Goal: Task Accomplishment & Management: Manage account settings

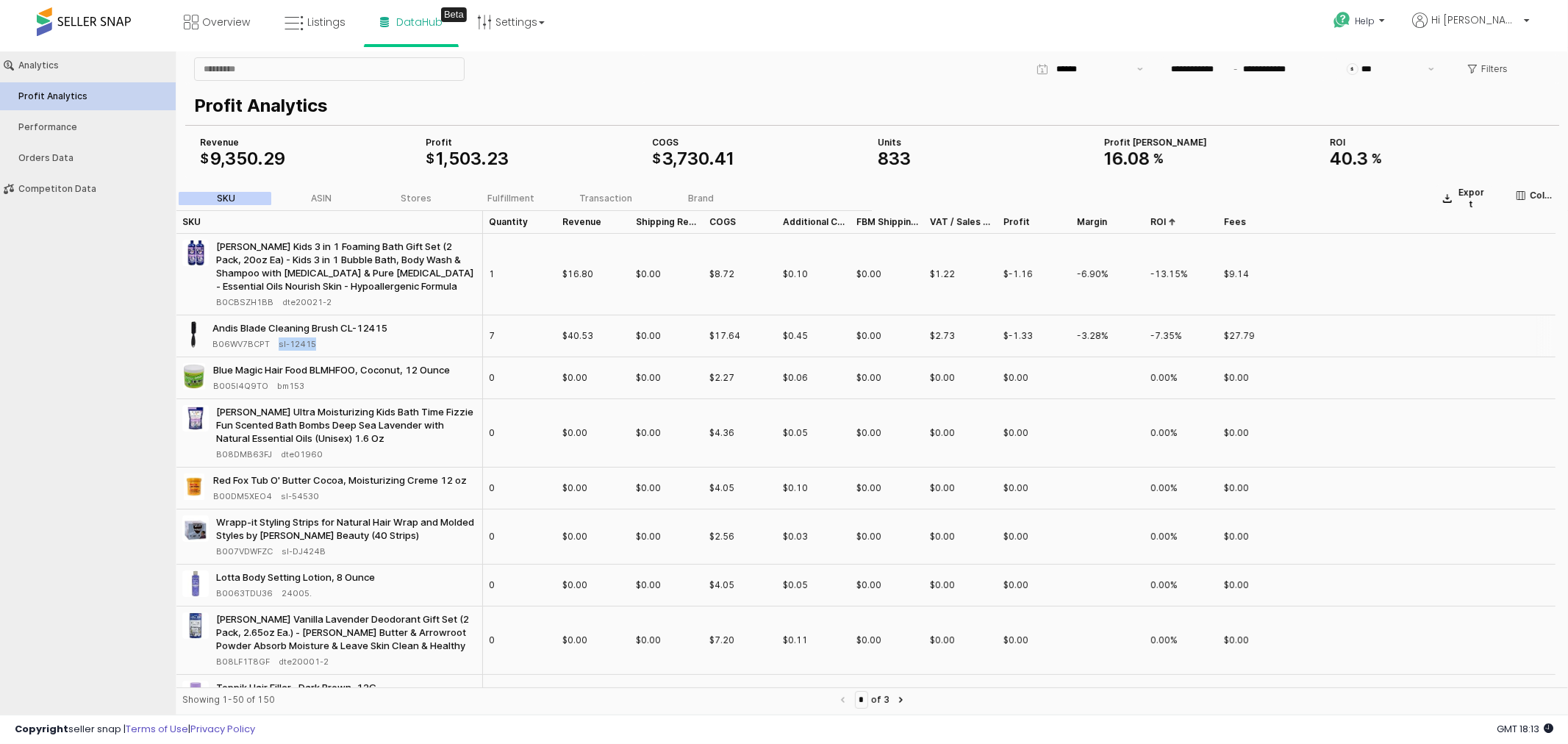
click at [346, 338] on div "B06WV7BCPT sl-12415" at bounding box center [301, 343] width 179 height 13
drag, startPoint x: 335, startPoint y: 343, endPoint x: 272, endPoint y: 345, distance: 63.0
click at [272, 345] on div "B06WV7BCPT sl-12415" at bounding box center [301, 343] width 179 height 13
copy span "sl-12415"
click at [371, 73] on input "App Frame" at bounding box center [329, 69] width 269 height 22
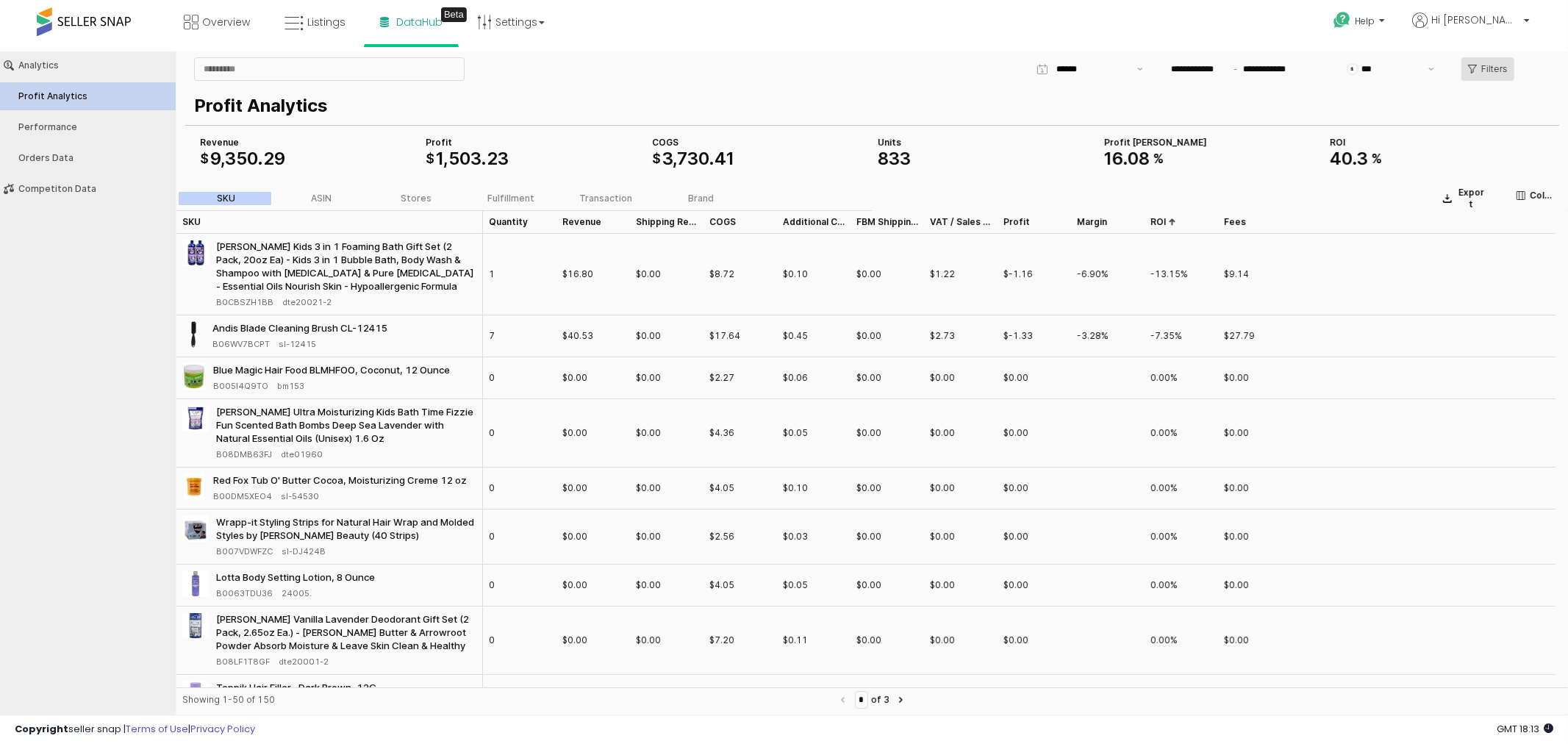
click at [1486, 66] on p "Filters" at bounding box center [1495, 68] width 27 height 12
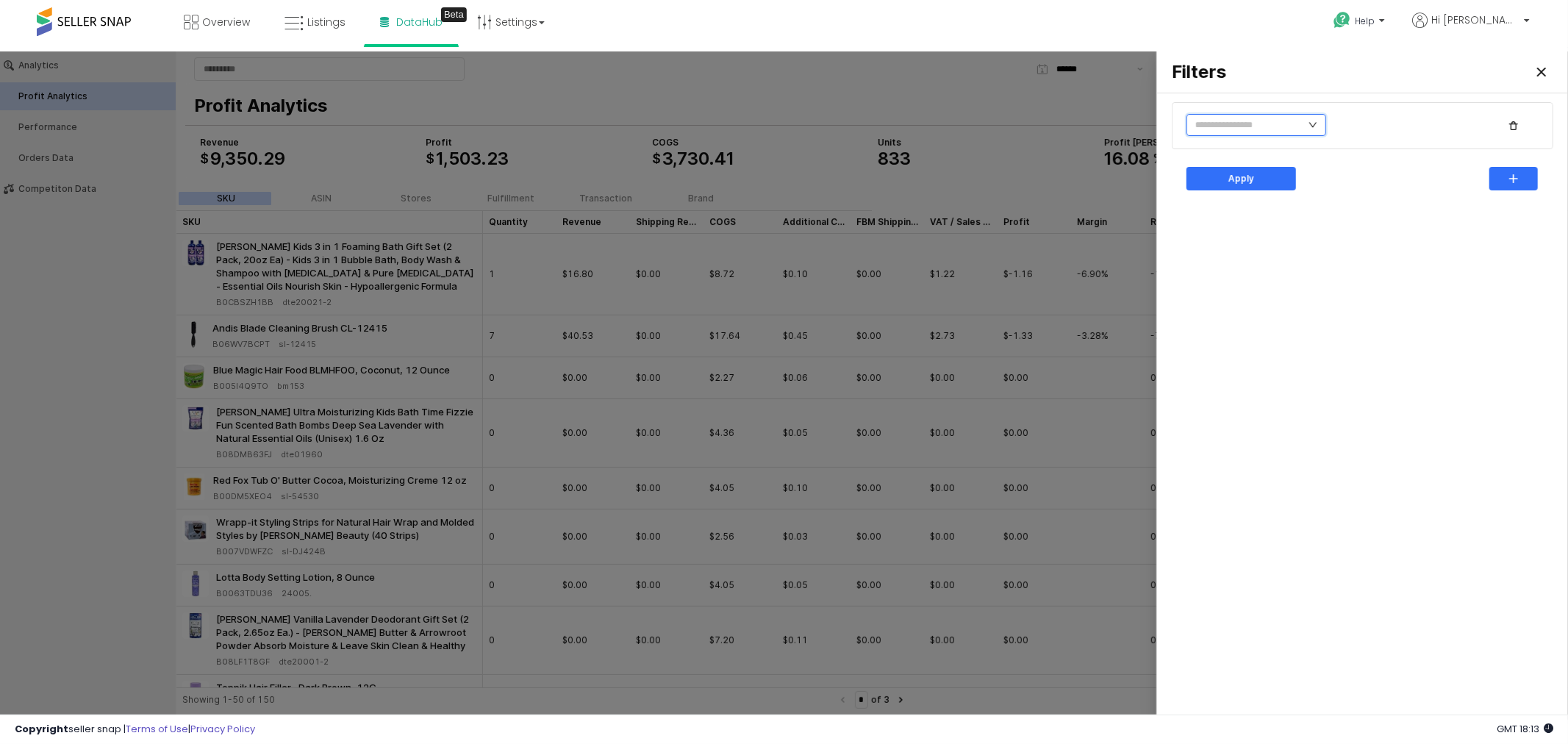
click at [1303, 119] on input "text" at bounding box center [1256, 124] width 140 height 22
click at [1226, 169] on li "Quantity" at bounding box center [1240, 167] width 106 height 23
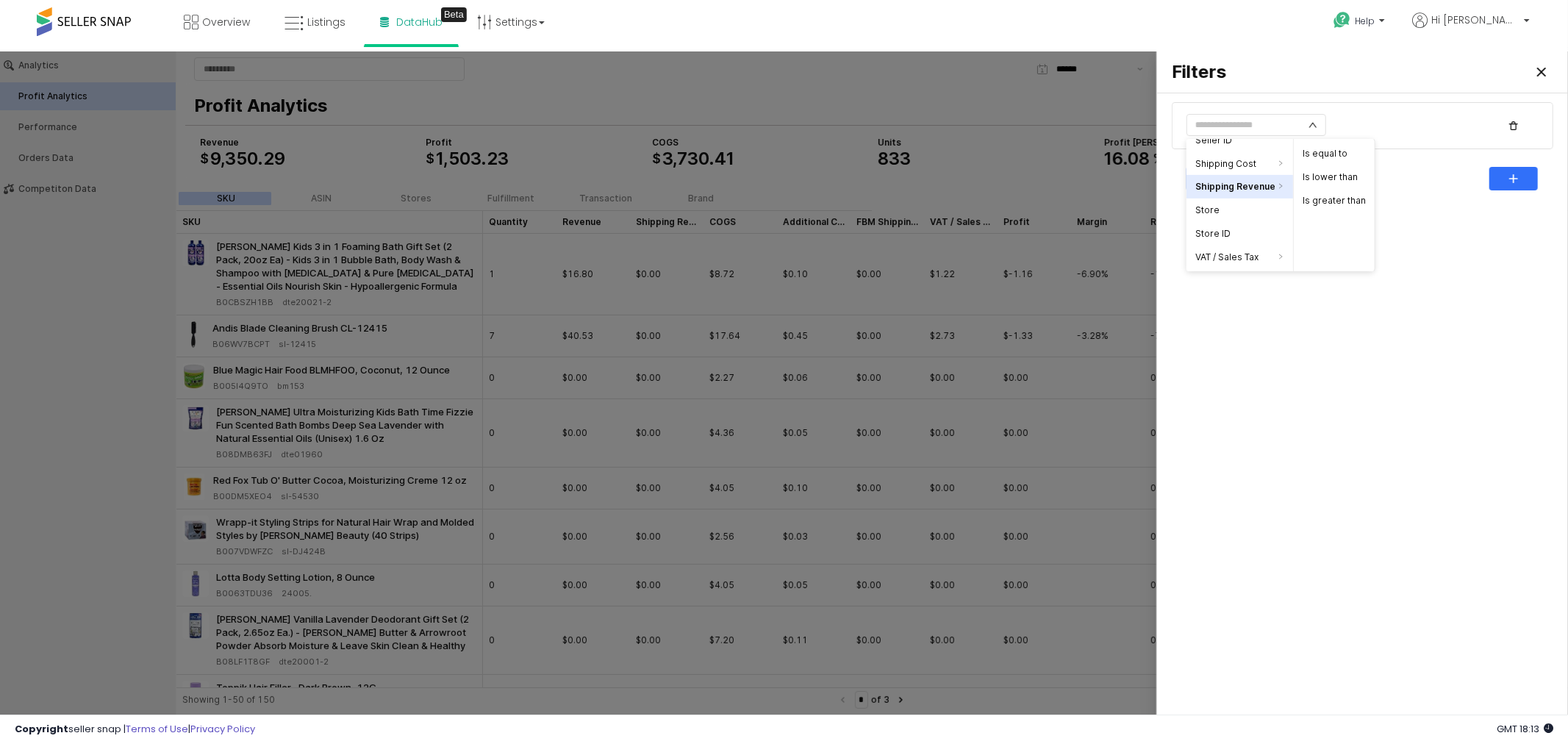
click at [1221, 299] on div "Apply" at bounding box center [1363, 406] width 393 height 615
click at [1314, 122] on icon "icon: down" at bounding box center [1313, 124] width 9 height 9
click at [1415, 157] on div "Apply" at bounding box center [1362, 178] width 381 height 47
click at [1545, 67] on icon "Close" at bounding box center [1541, 71] width 9 height 9
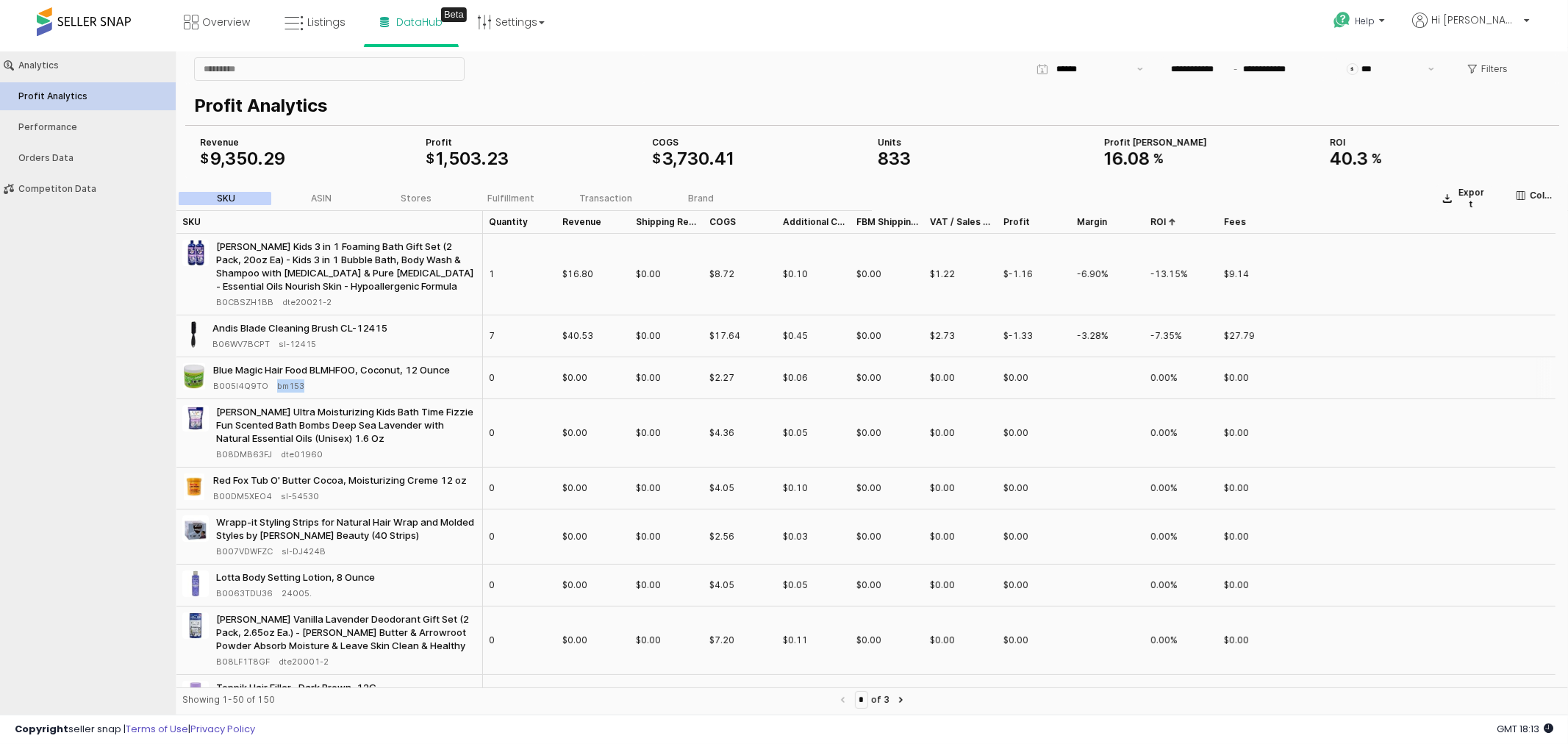
drag, startPoint x: 317, startPoint y: 381, endPoint x: 275, endPoint y: 389, distance: 42.8
click at [275, 389] on div "B005I4Q9TO bm153" at bounding box center [332, 384] width 239 height 13
copy span "bm153"
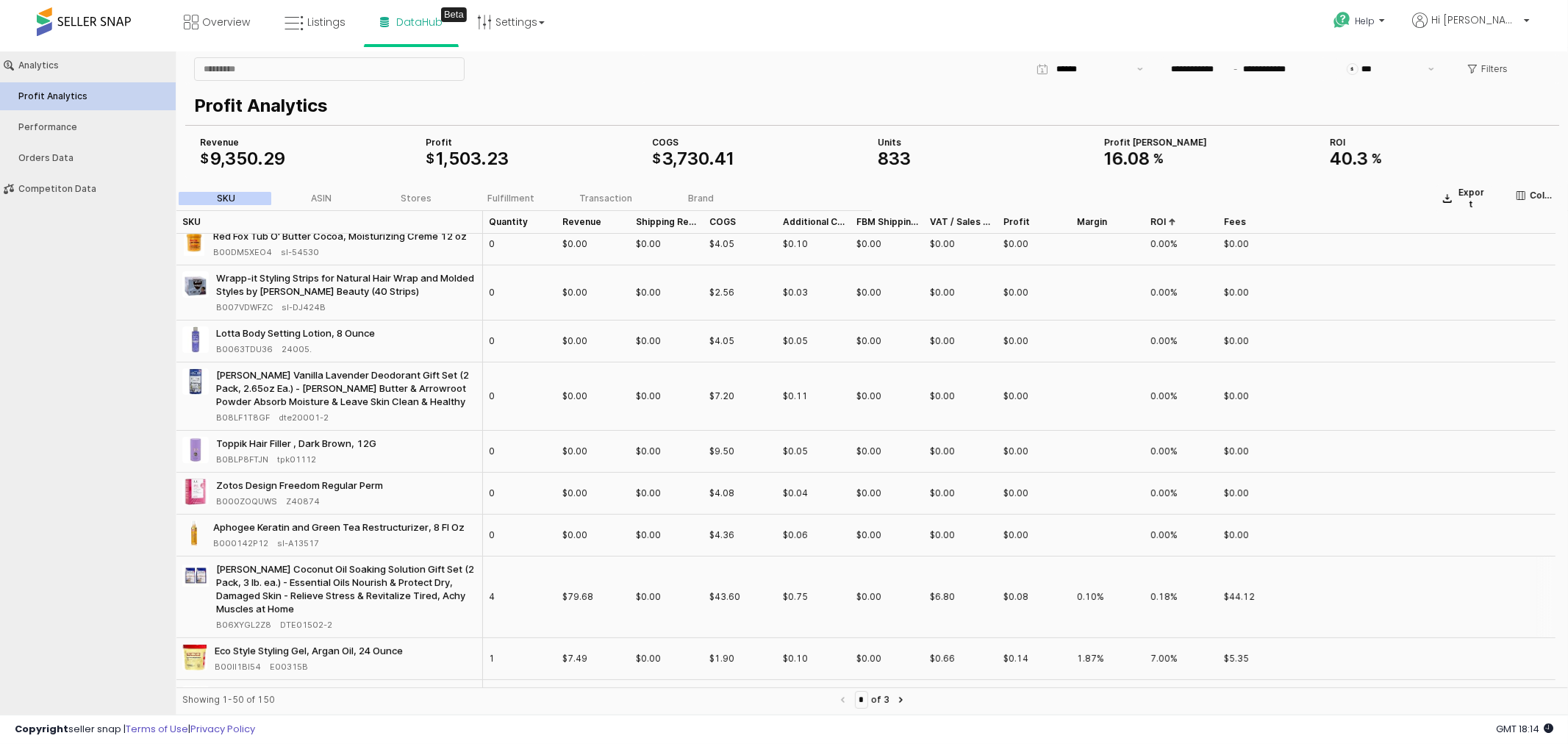
scroll to position [245, 0]
click at [42, 170] on button "Orders Data" at bounding box center [87, 158] width 186 height 28
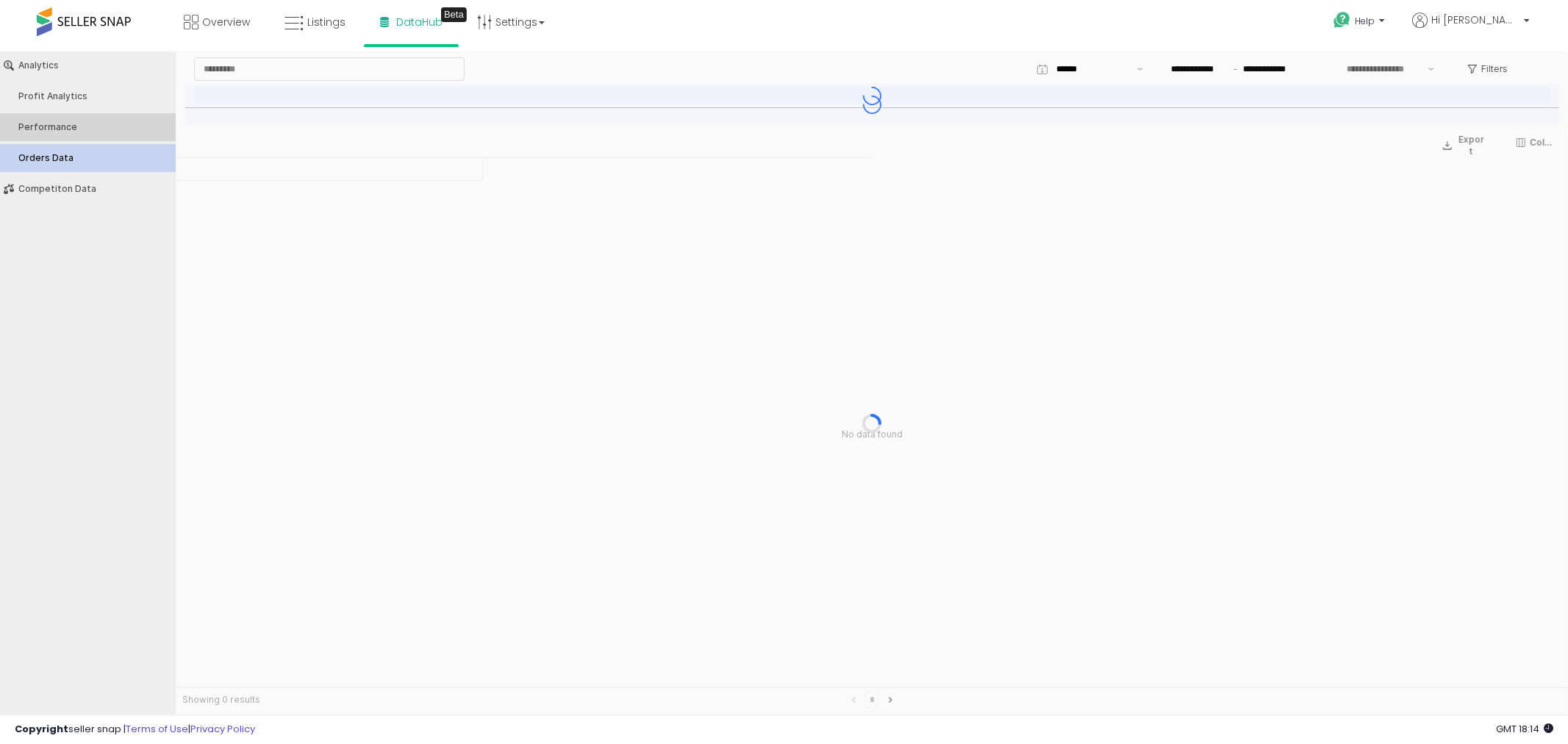
type input "***"
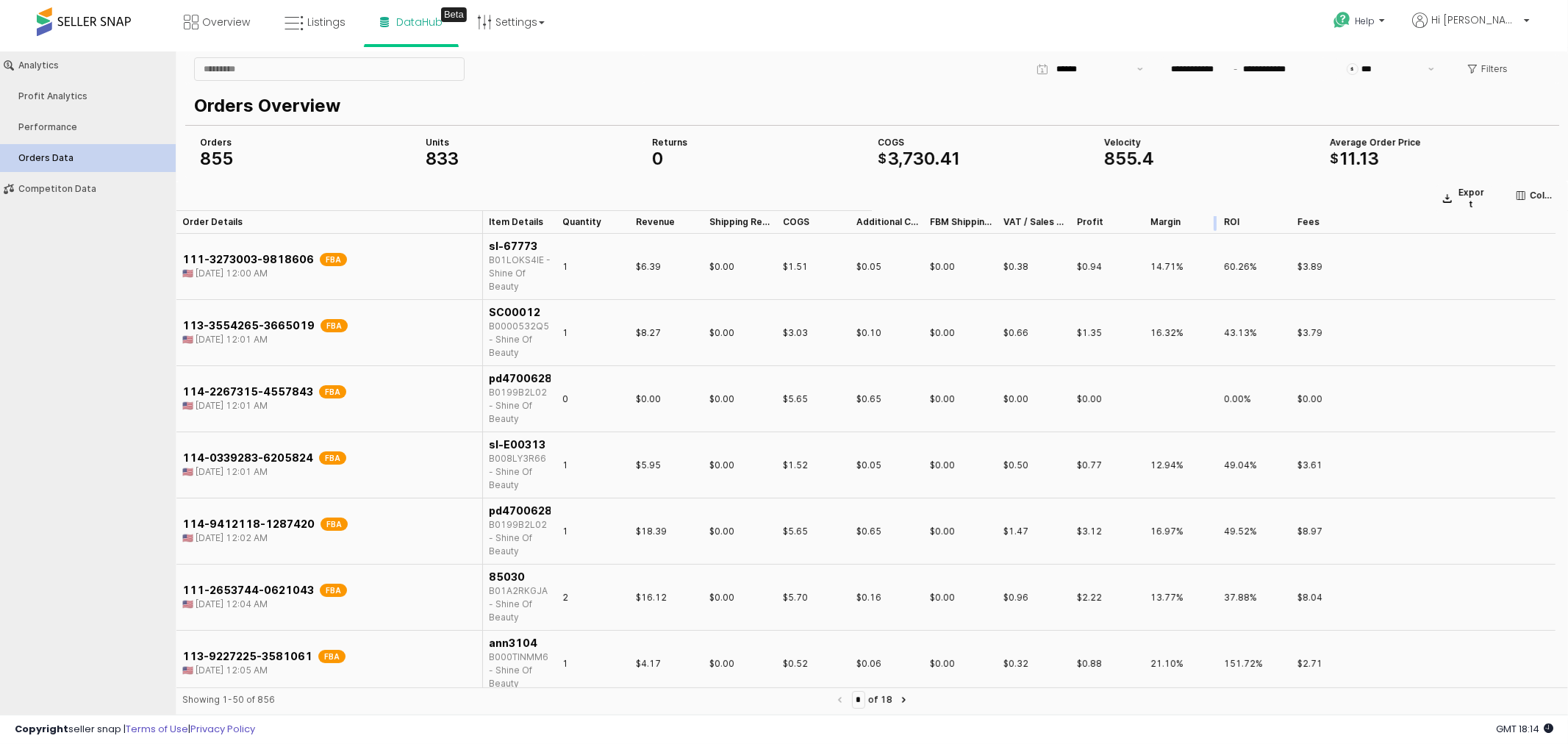
click at [1219, 210] on div "App Frame" at bounding box center [1219, 221] width 0 height 23
click at [1219, 221] on div "App Frame" at bounding box center [1219, 221] width 0 height 23
click at [1233, 215] on div "ROI ROI" at bounding box center [1255, 221] width 73 height 23
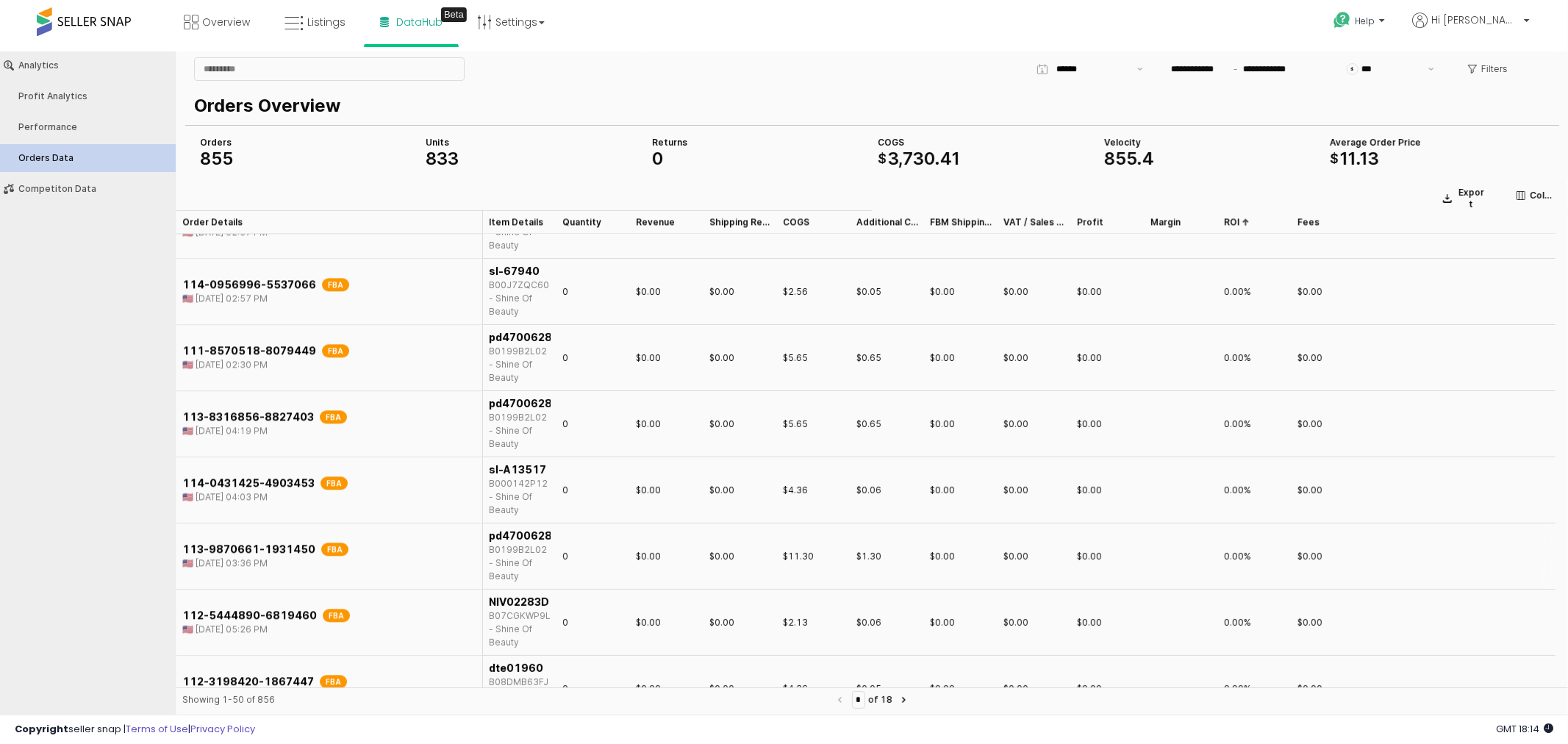
scroll to position [3041, 0]
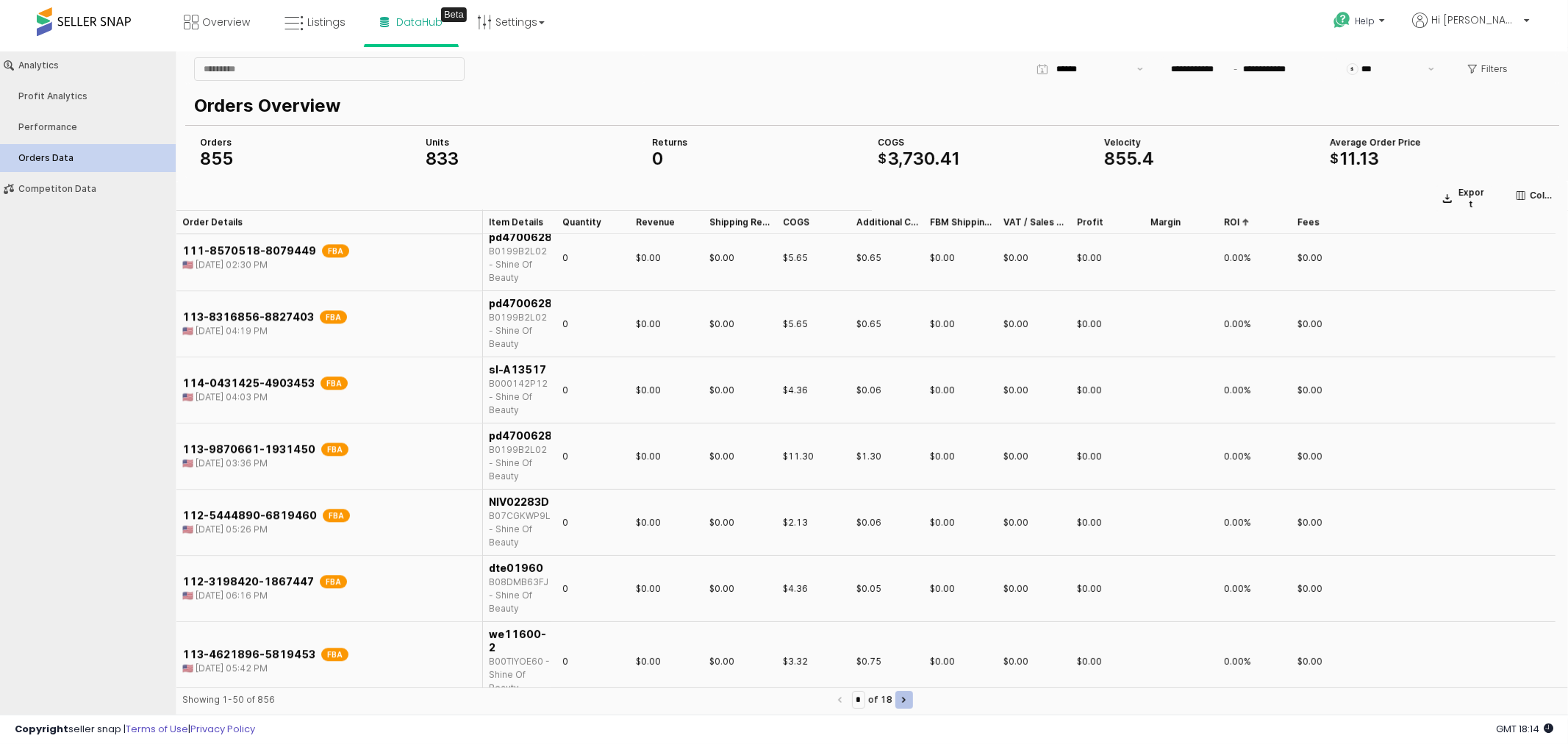
click at [913, 702] on button "Next page" at bounding box center [904, 699] width 18 height 18
type input "*"
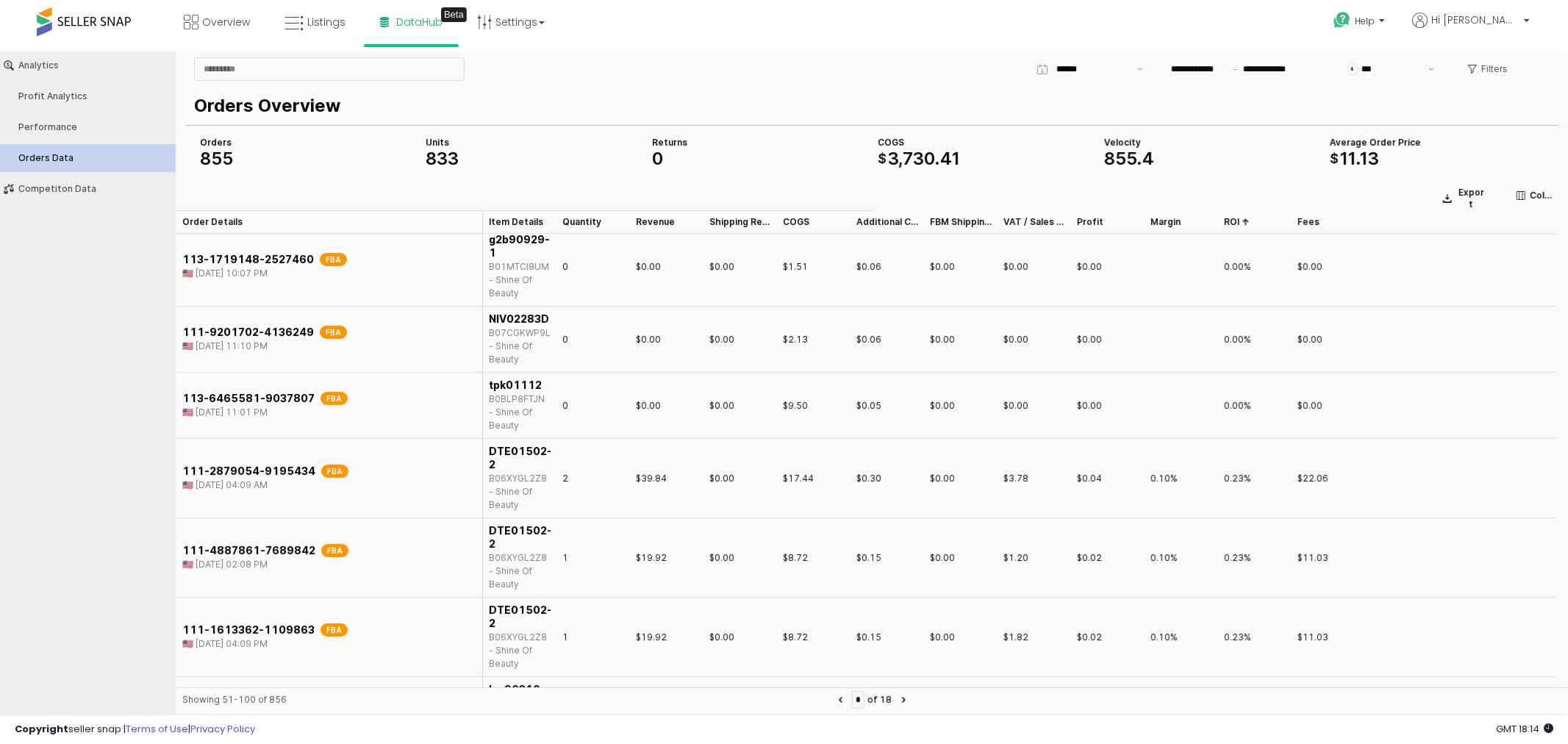
scroll to position [653, 0]
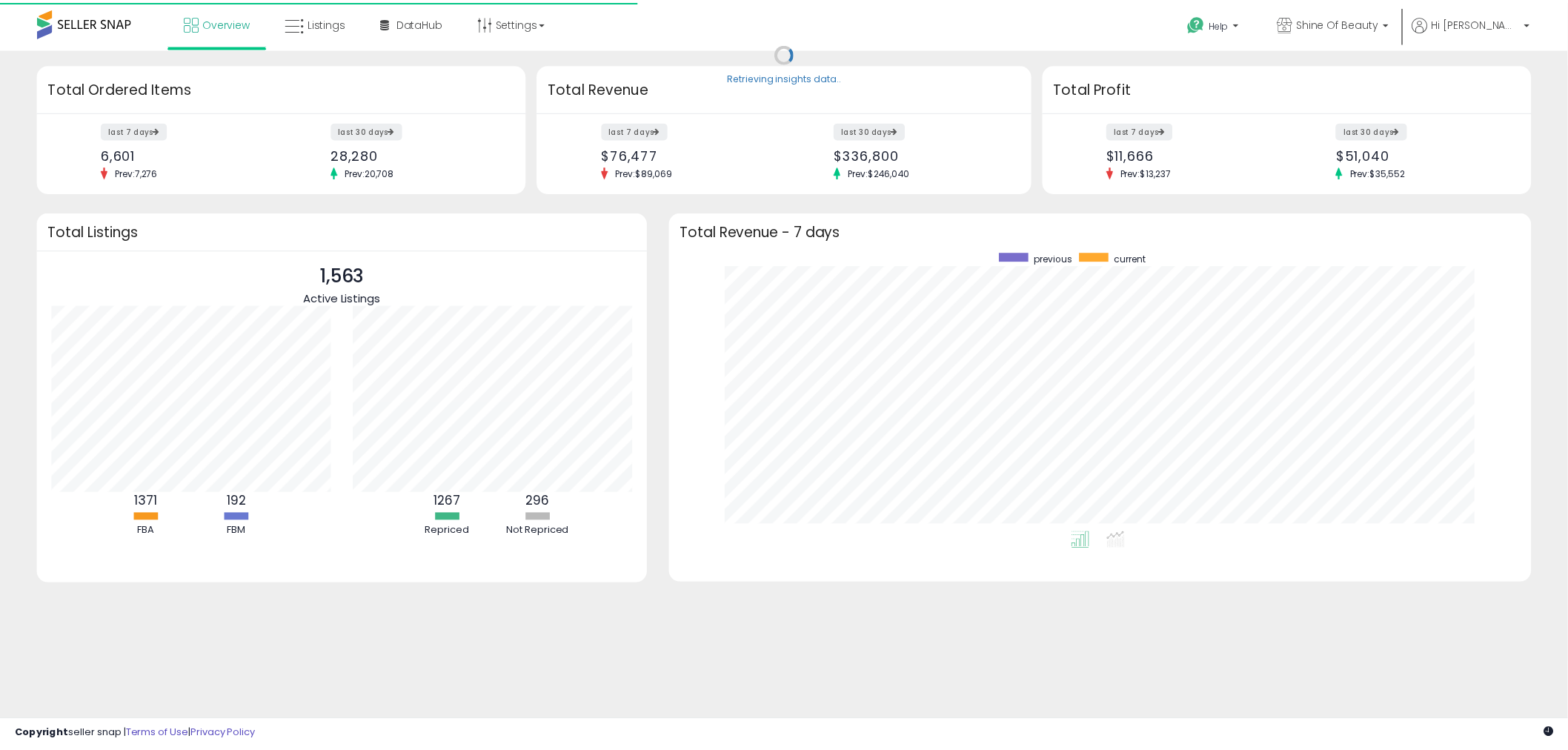
scroll to position [279, 841]
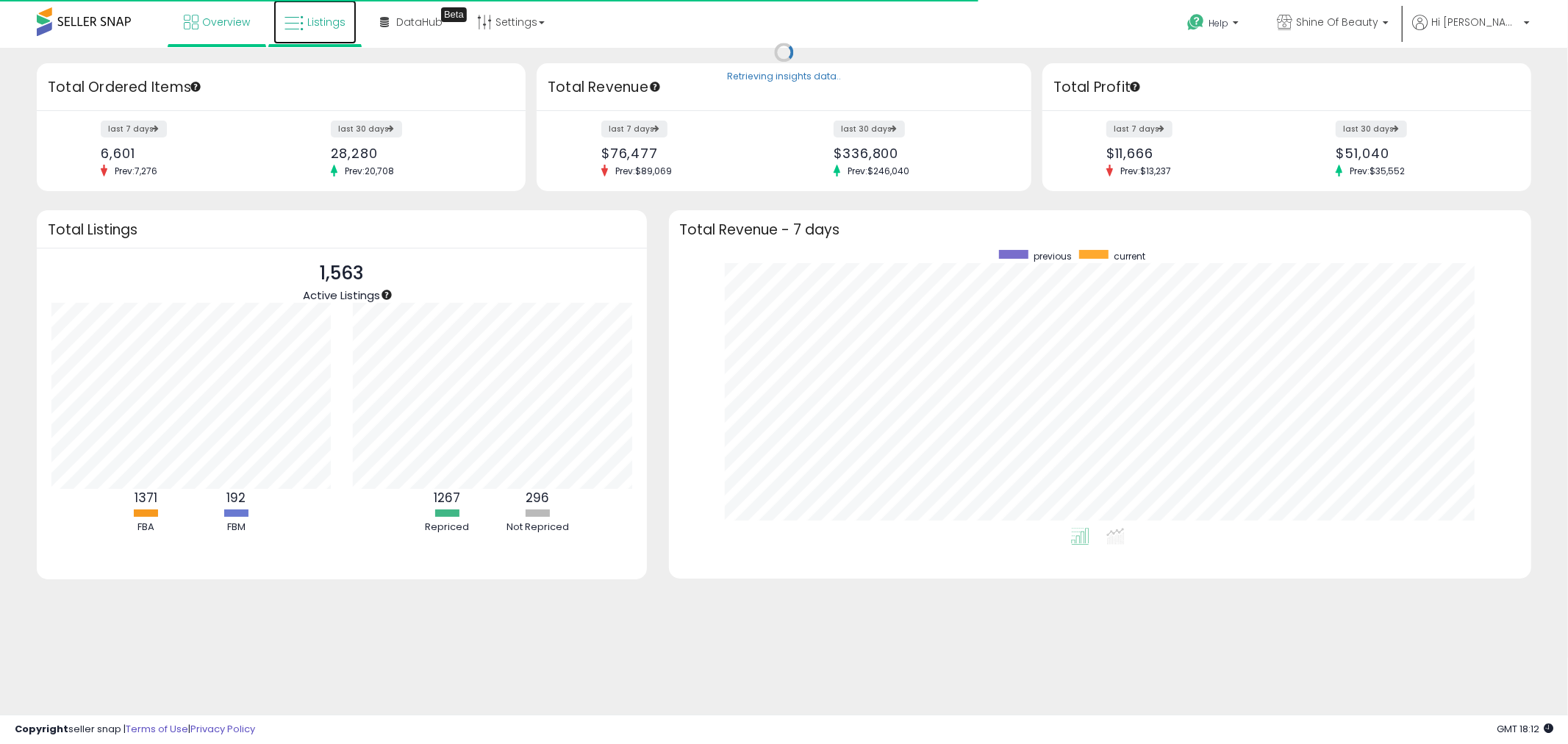
click at [320, 24] on span "Listings" at bounding box center [326, 22] width 38 height 15
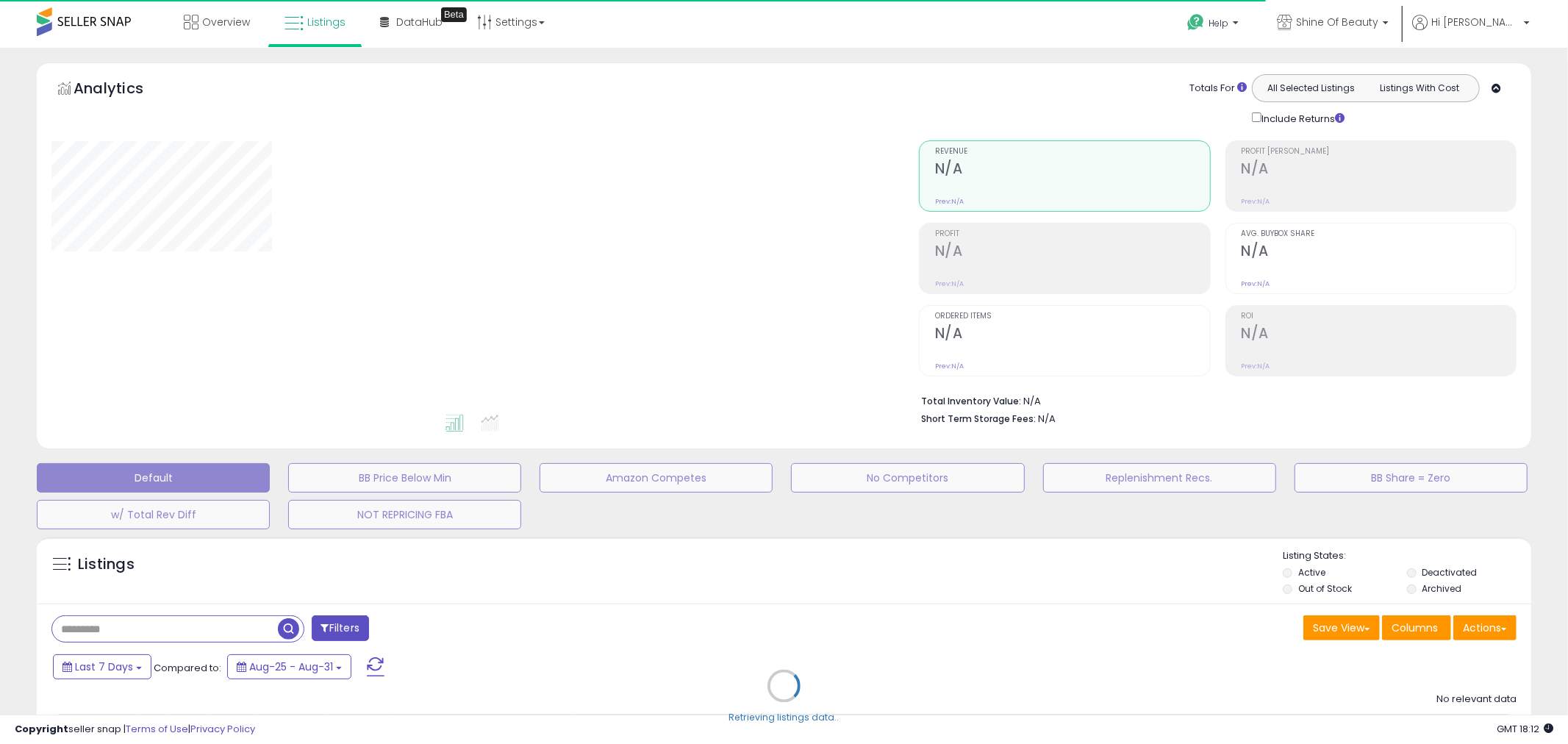
click at [239, 629] on div "Retrieving listings data.." at bounding box center [784, 697] width 1517 height 335
click at [218, 630] on div "Retrieving listings data.." at bounding box center [784, 697] width 1517 height 335
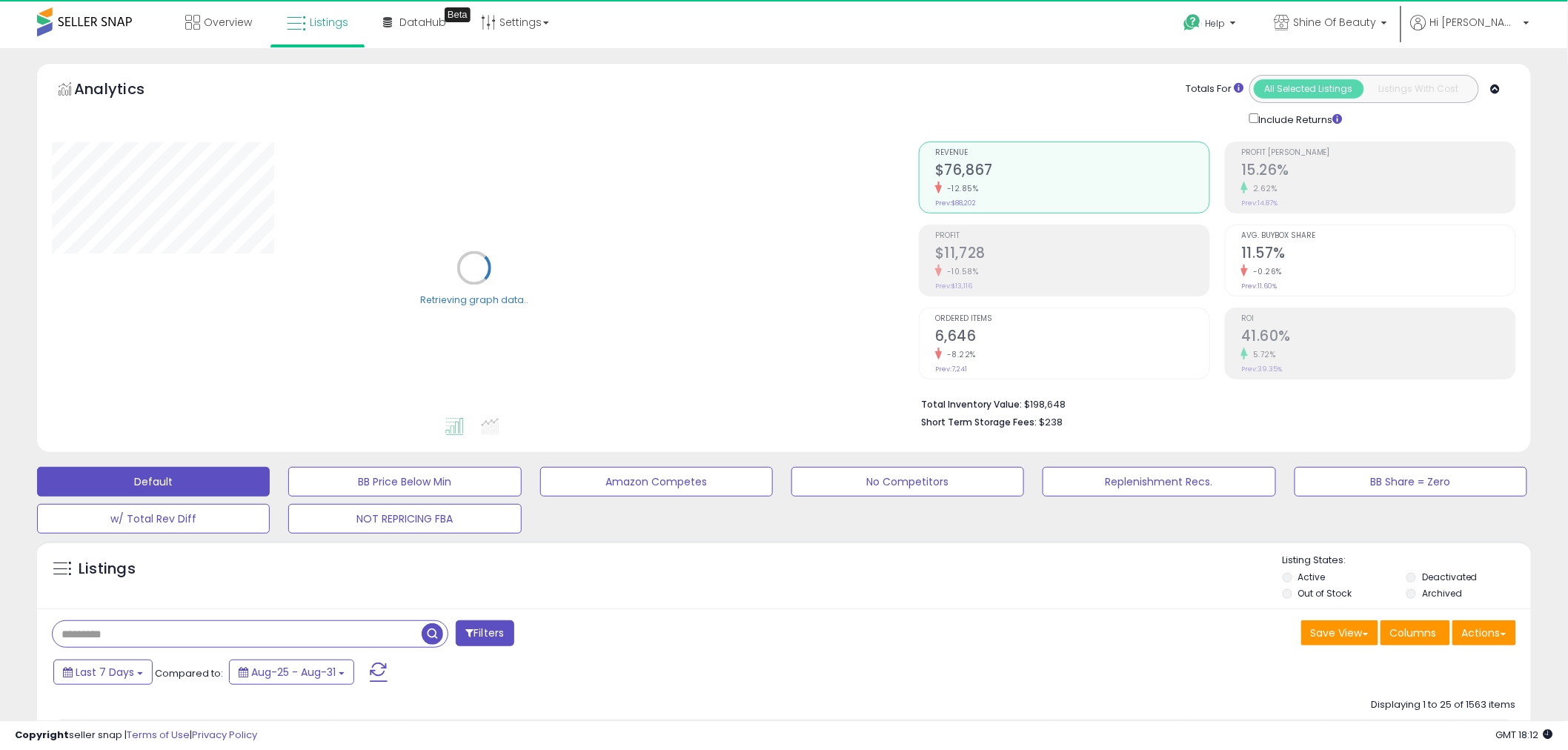
click at [220, 635] on input "text" at bounding box center [237, 634] width 369 height 26
paste input "********"
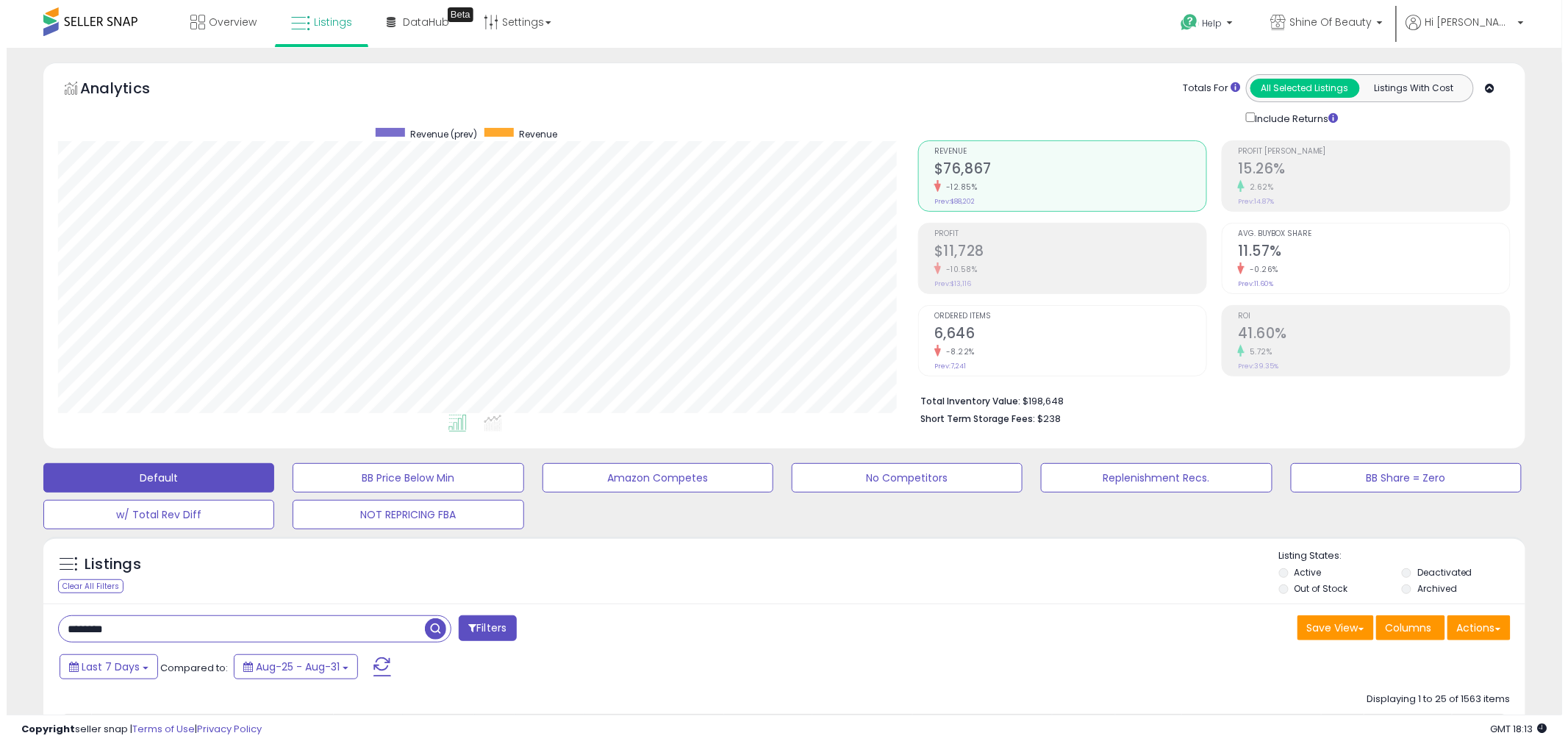
scroll to position [301, 860]
click at [277, 635] on input "********" at bounding box center [235, 629] width 366 height 26
paste input "text"
type input "********"
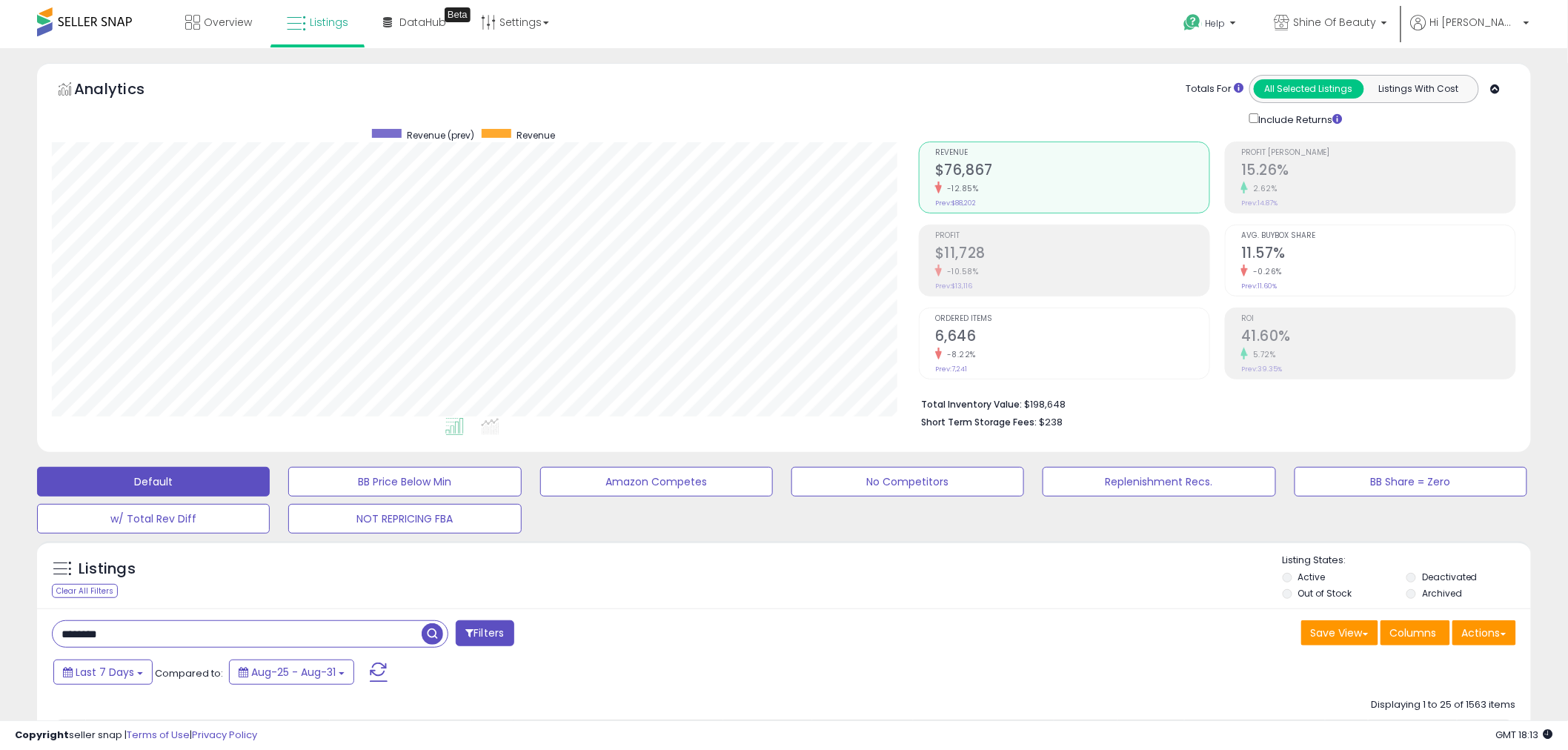
click at [437, 638] on span "button" at bounding box center [432, 634] width 21 height 21
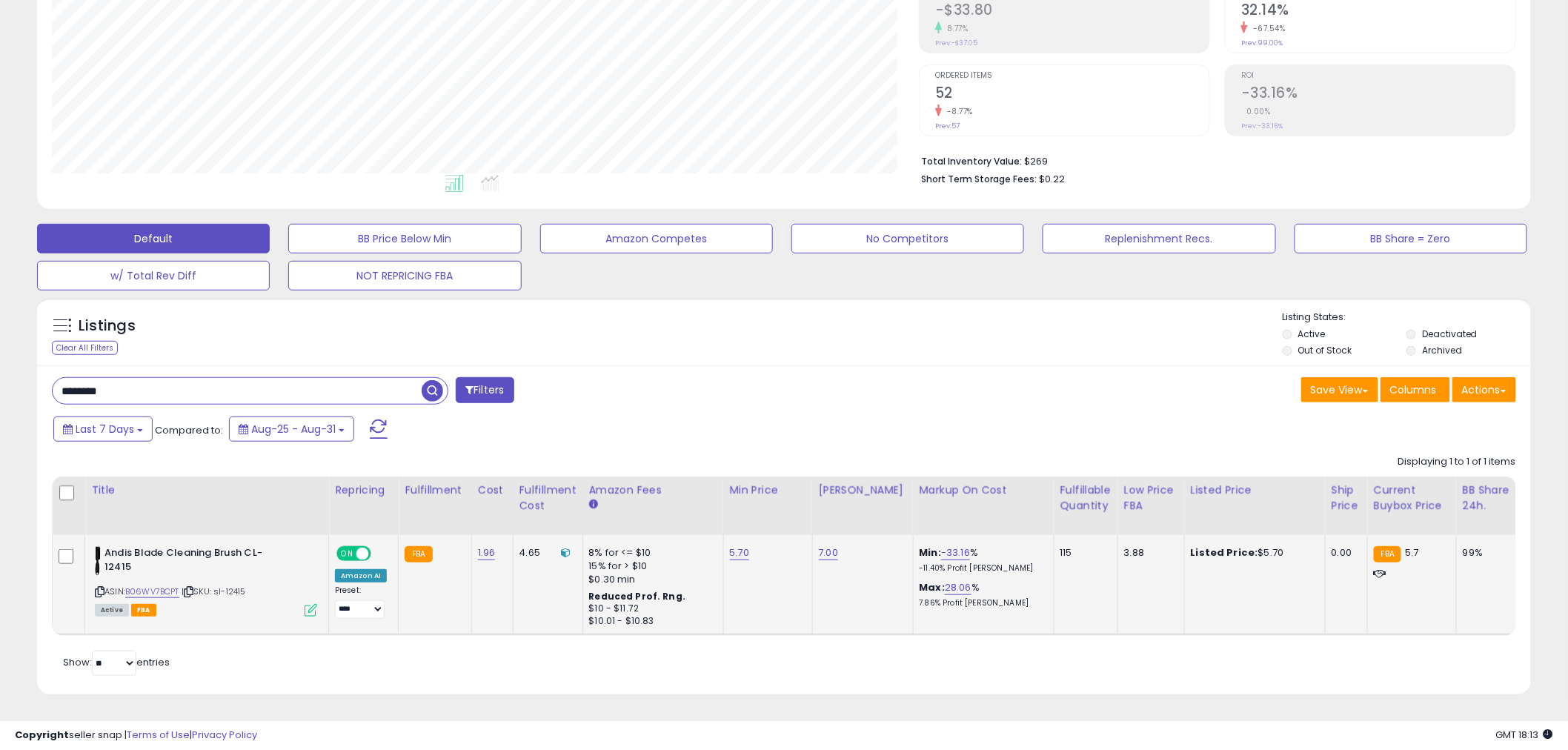
click at [311, 604] on icon at bounding box center [311, 610] width 13 height 13
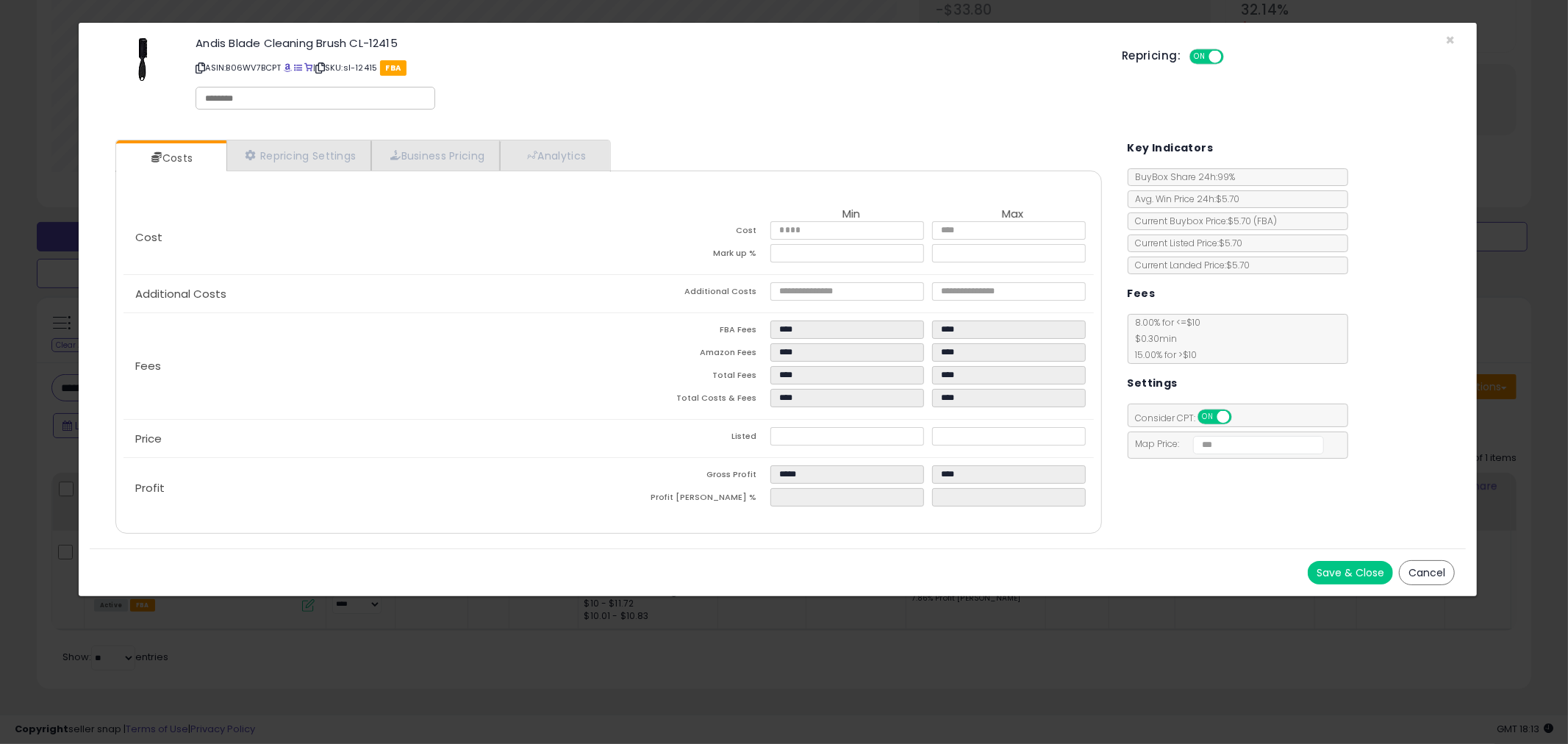
click at [1421, 570] on button "Cancel" at bounding box center [1427, 572] width 56 height 25
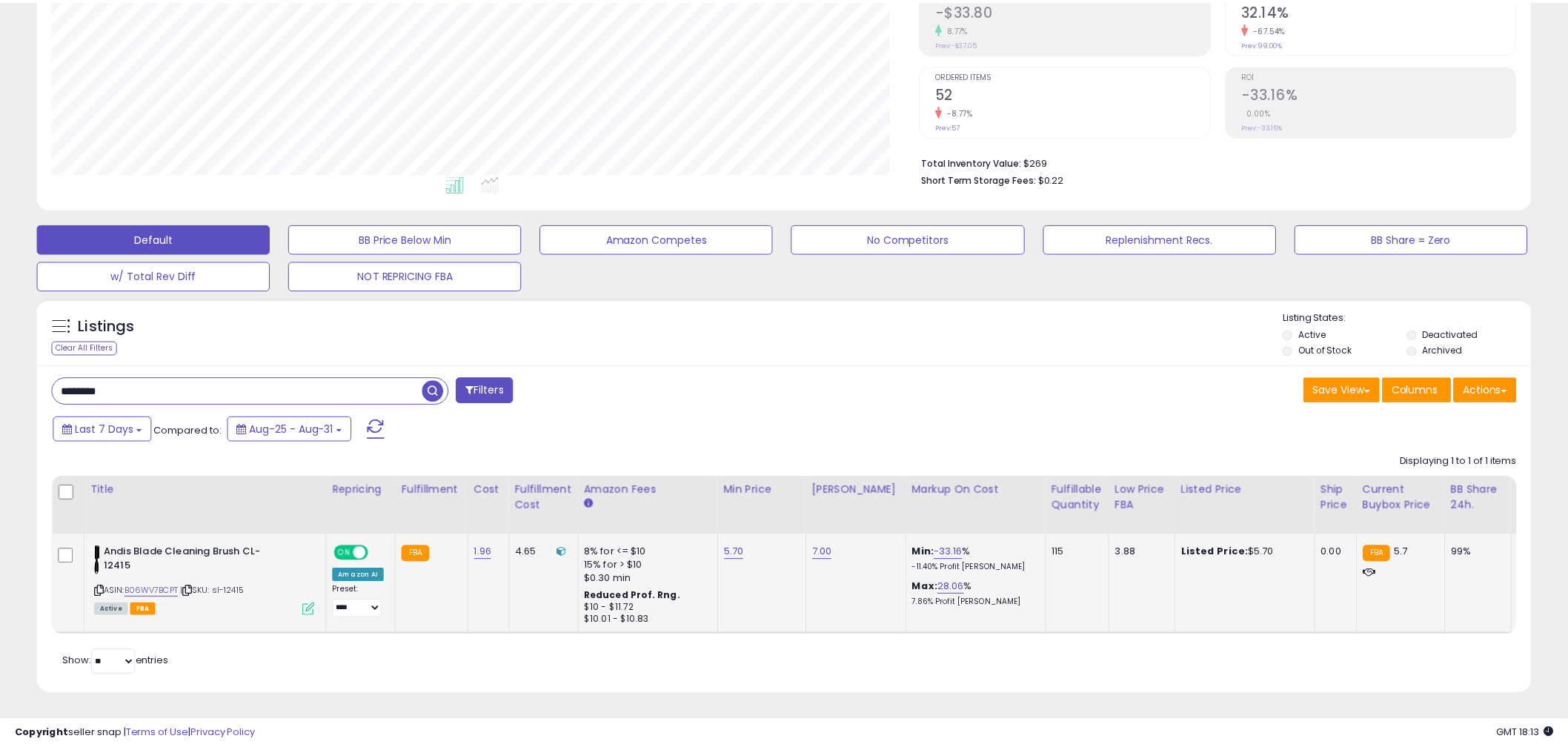
scroll to position [740599, 740219]
click at [354, 600] on select "**********" at bounding box center [359, 609] width 50 height 19
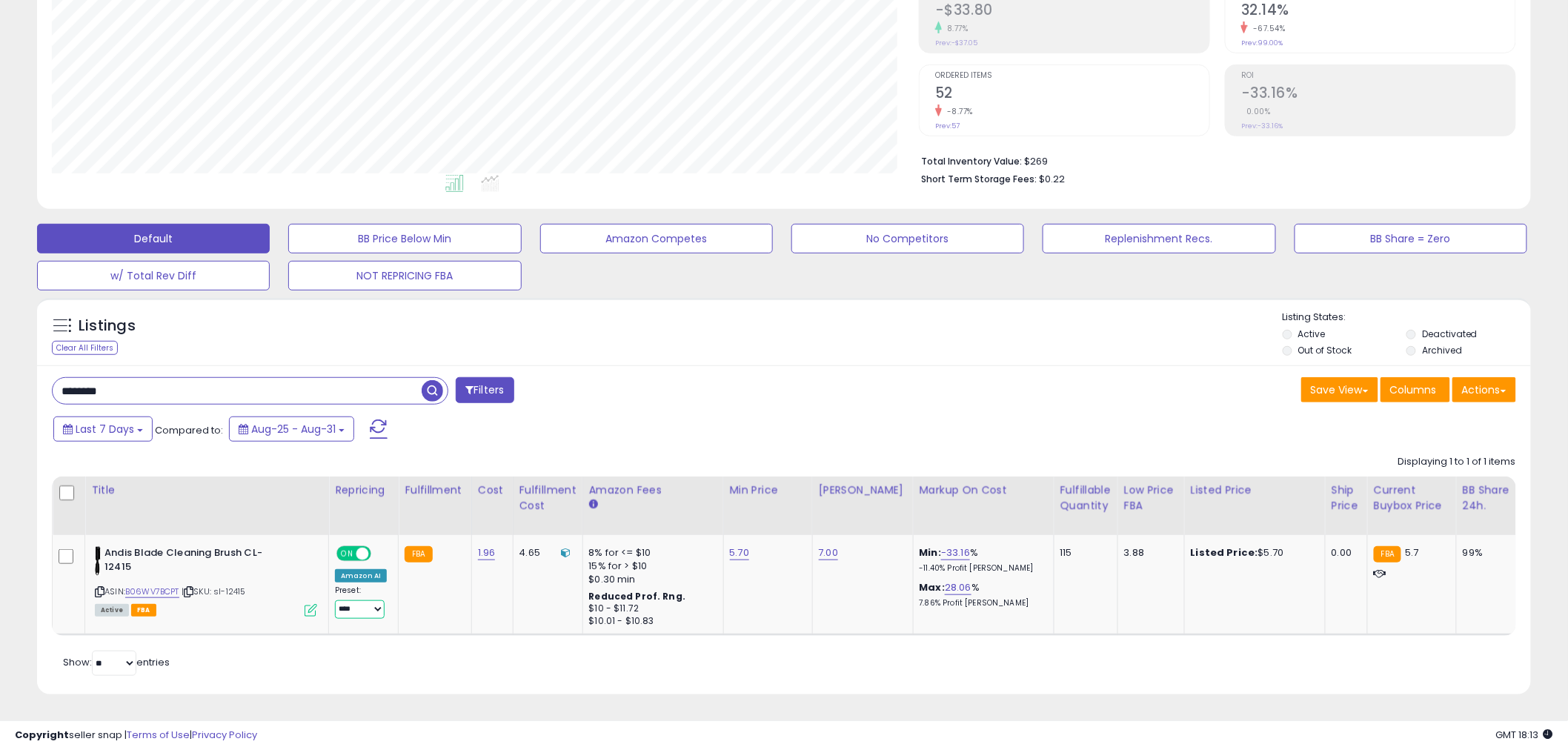
select select "**********"
click at [335, 600] on select "**********" at bounding box center [359, 609] width 50 height 19
